Goal: Transaction & Acquisition: Purchase product/service

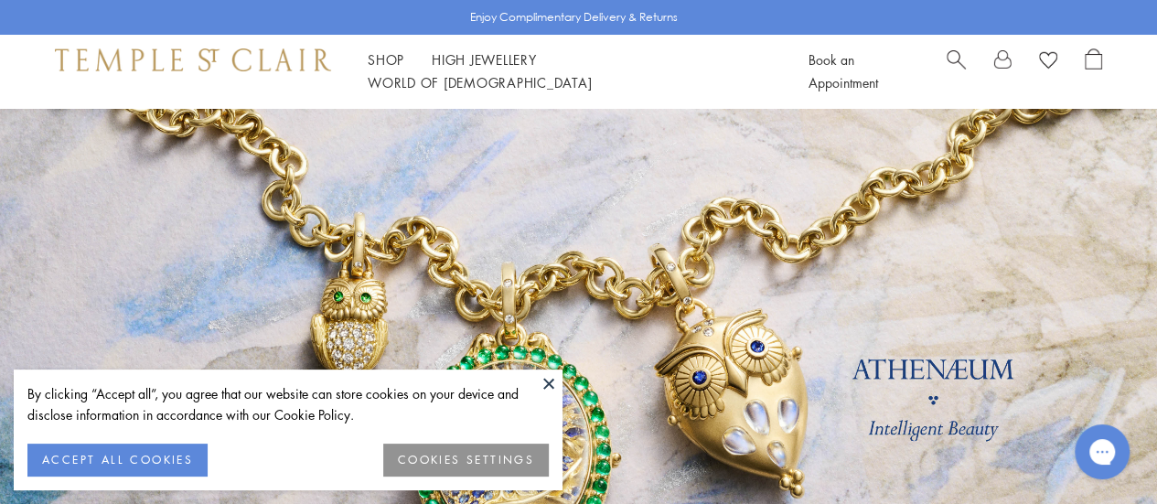
click at [554, 375] on button at bounding box center [548, 383] width 27 height 27
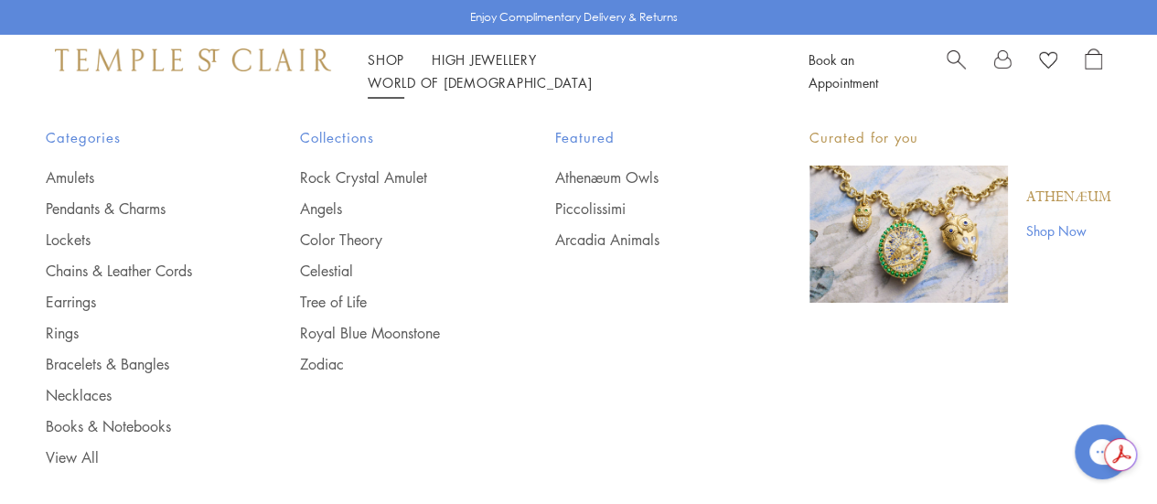
click at [388, 69] on link "Shop Shop" at bounding box center [386, 59] width 37 height 18
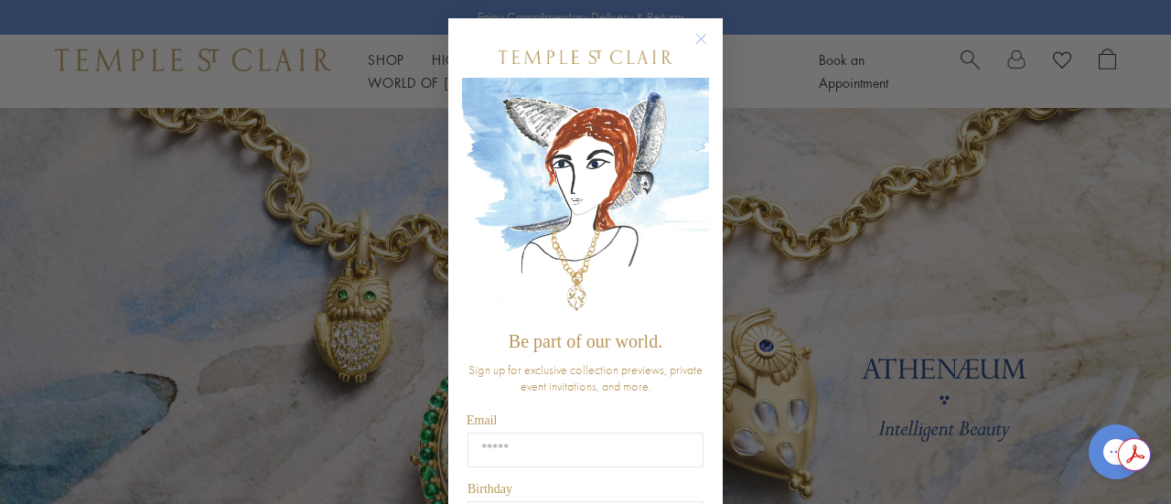
click at [698, 43] on icon "Close dialog" at bounding box center [701, 39] width 9 height 9
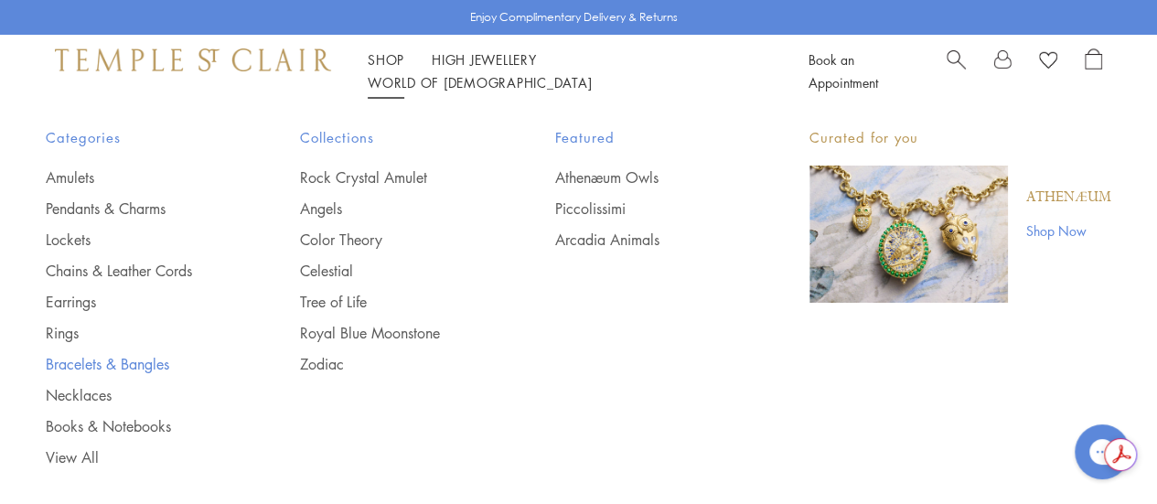
click at [134, 367] on link "Bracelets & Bangles" at bounding box center [136, 364] width 181 height 20
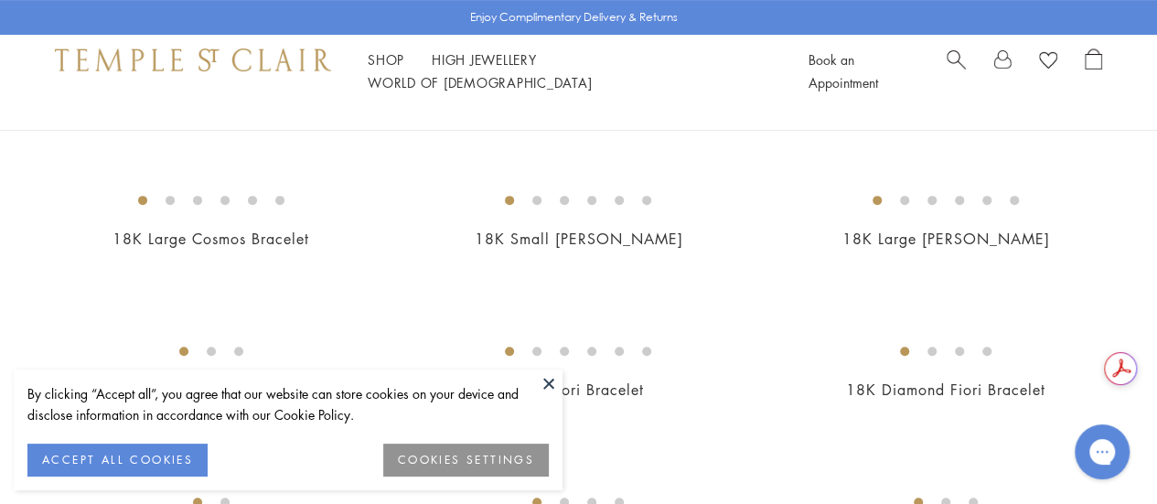
scroll to position [308, 0]
click at [0, 0] on img at bounding box center [0, 0] width 0 height 0
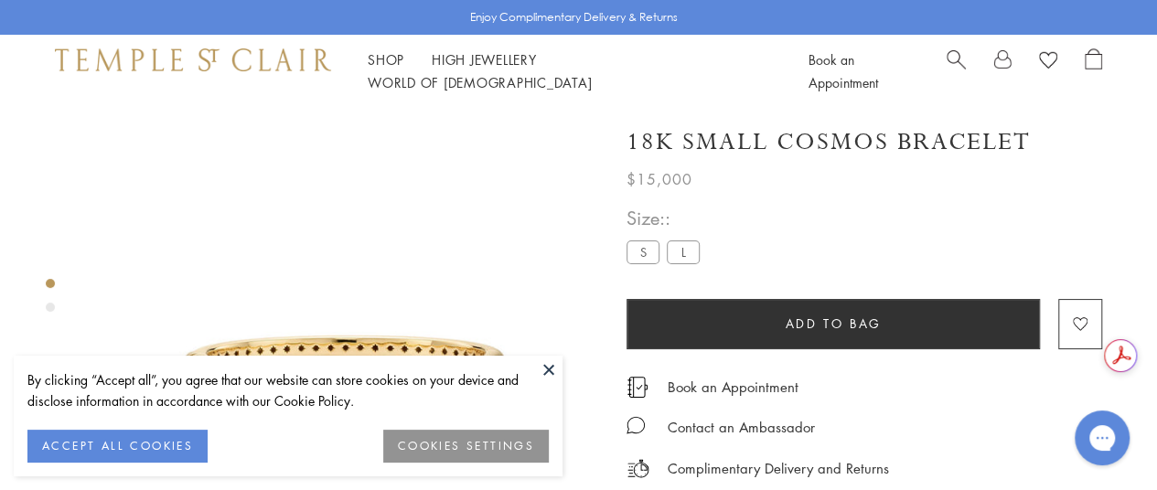
click at [688, 259] on label "L" at bounding box center [683, 252] width 33 height 23
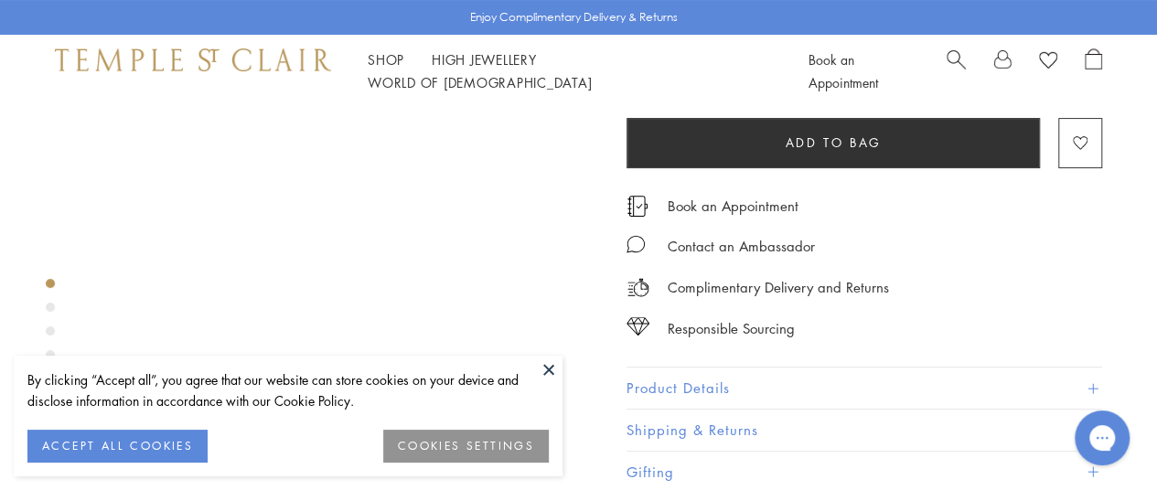
scroll to position [101, 0]
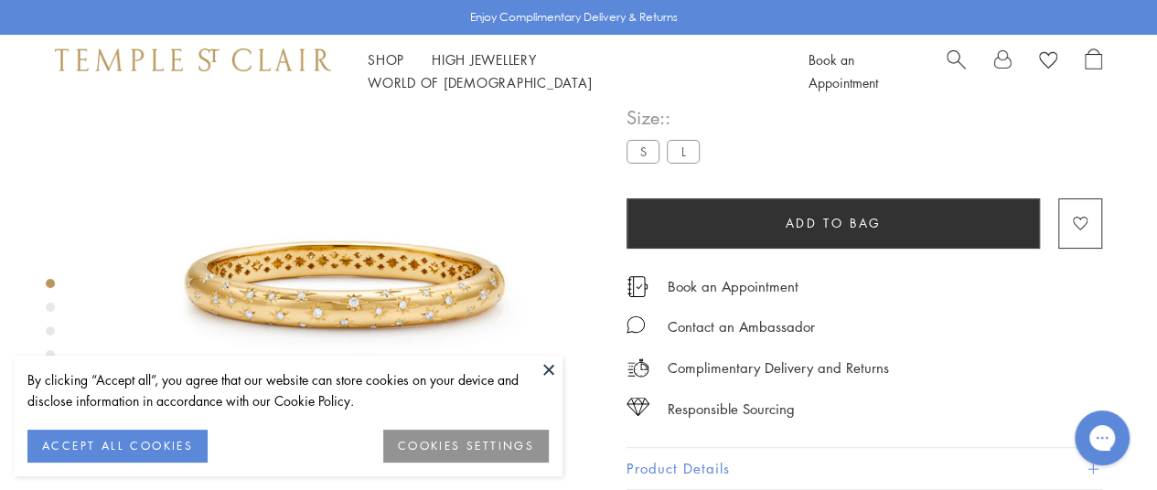
click at [644, 163] on label "S" at bounding box center [643, 151] width 33 height 23
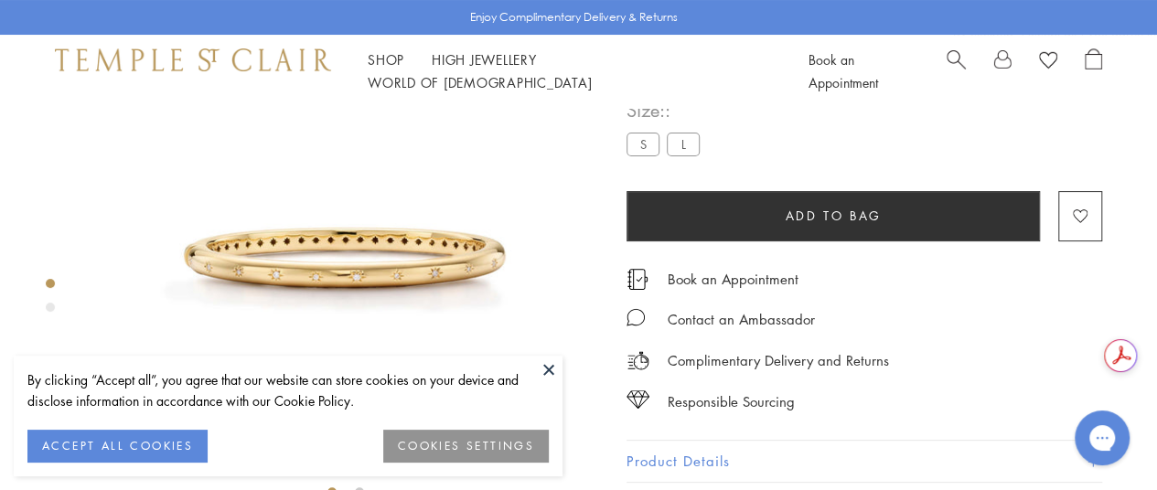
click at [549, 365] on button at bounding box center [548, 369] width 27 height 27
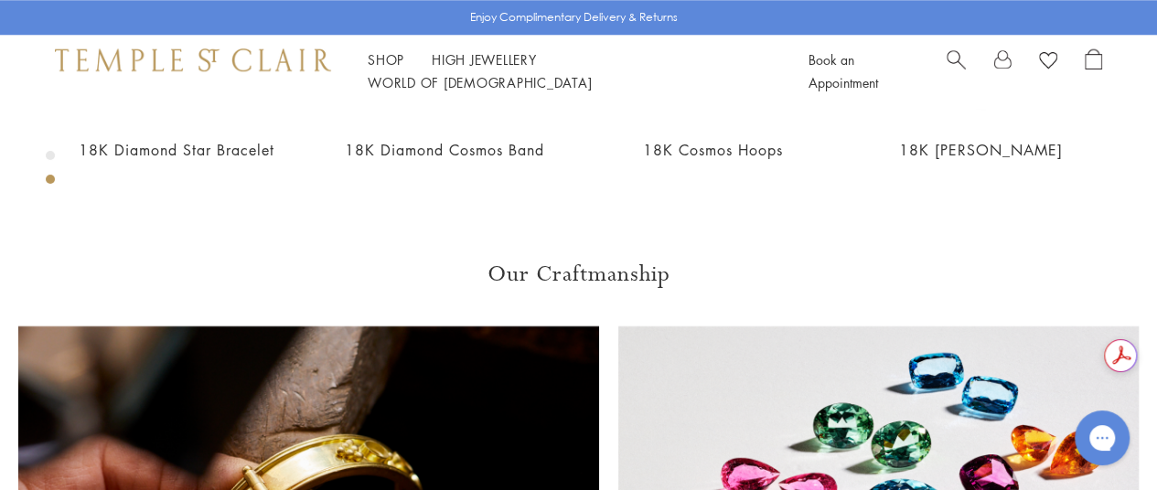
scroll to position [908, 0]
